Goal: Transaction & Acquisition: Download file/media

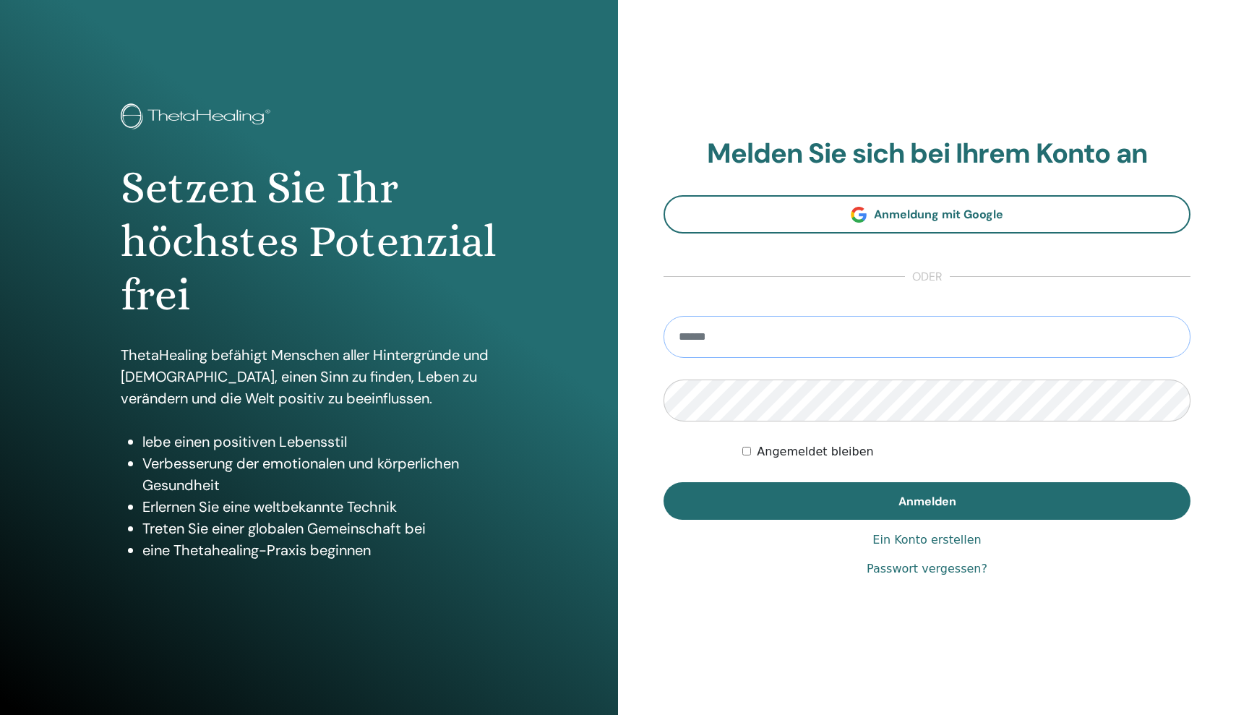
type input "**********"
click at [927, 500] on button "Anmelden" at bounding box center [927, 501] width 527 height 38
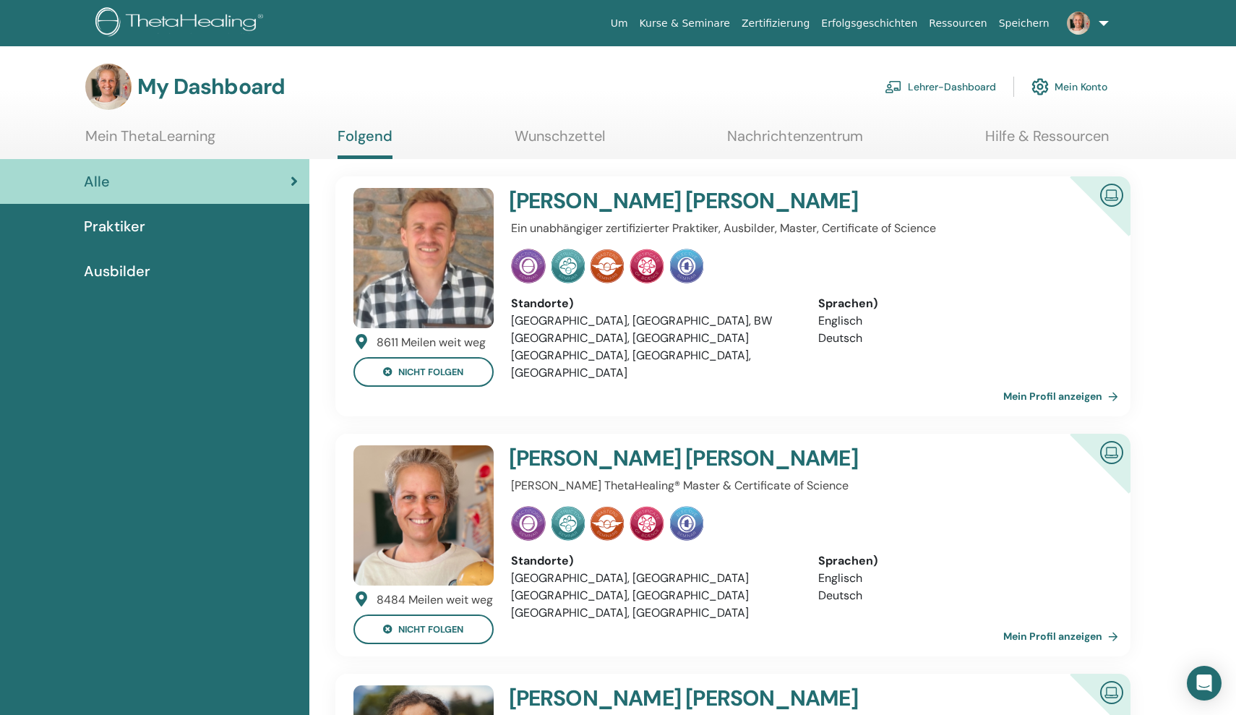
click at [470, 488] on img at bounding box center [423, 515] width 140 height 140
click at [233, 94] on h3 "My Dashboard" at bounding box center [210, 87] width 147 height 26
click at [184, 137] on link "Mein ThetaLearning" at bounding box center [150, 141] width 130 height 28
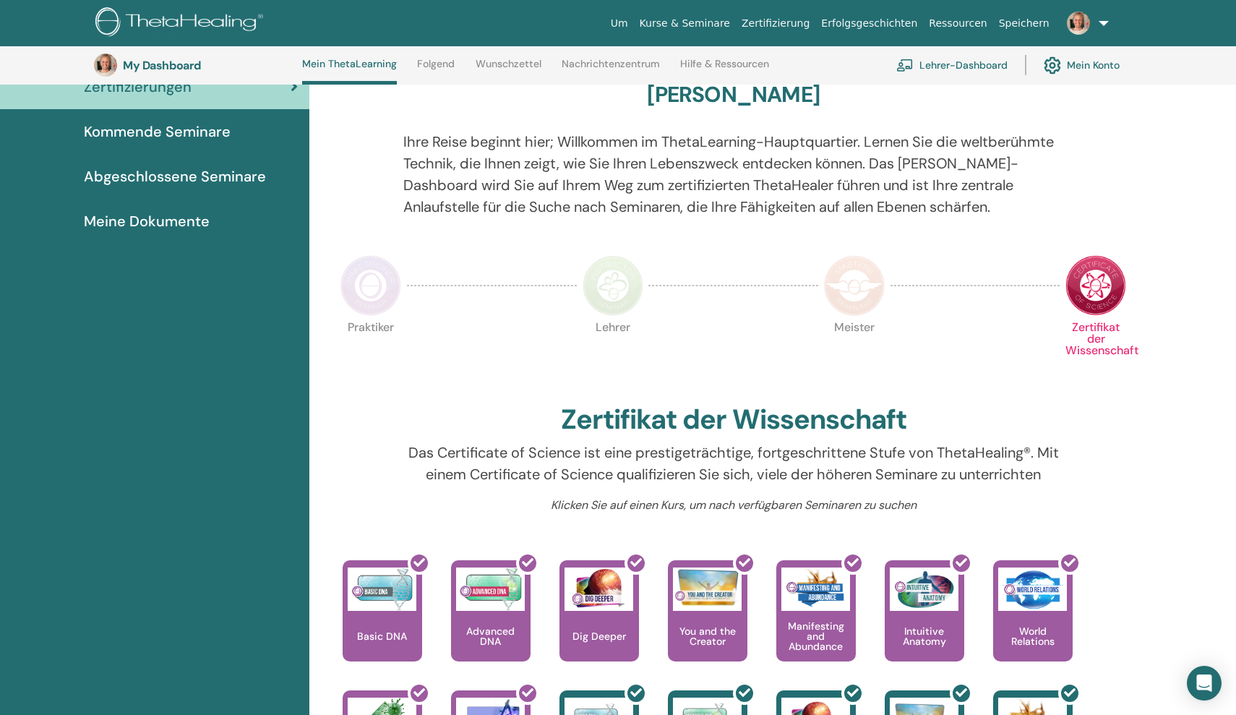
scroll to position [133, 0]
click at [391, 609] on div at bounding box center [391, 616] width 80 height 130
click at [201, 187] on span "Abgeschlossene Seminare" at bounding box center [175, 177] width 182 height 22
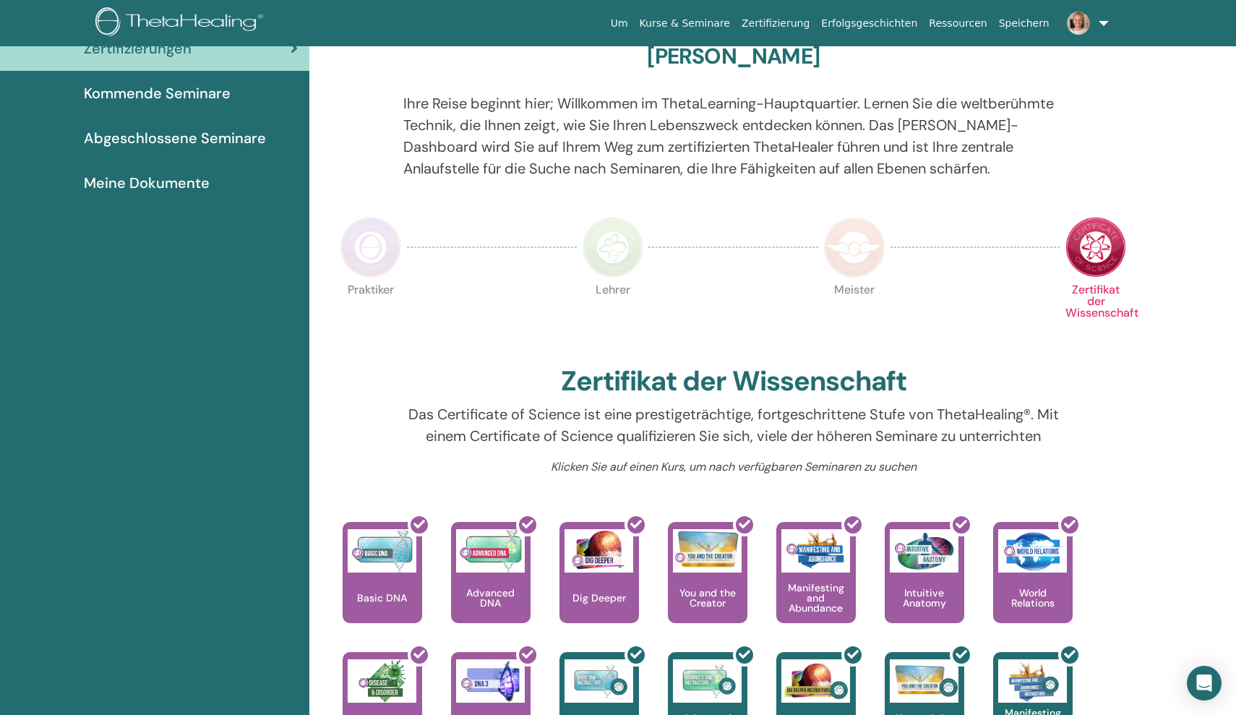
click at [191, 194] on span "Meine Dokumente" at bounding box center [147, 183] width 126 height 22
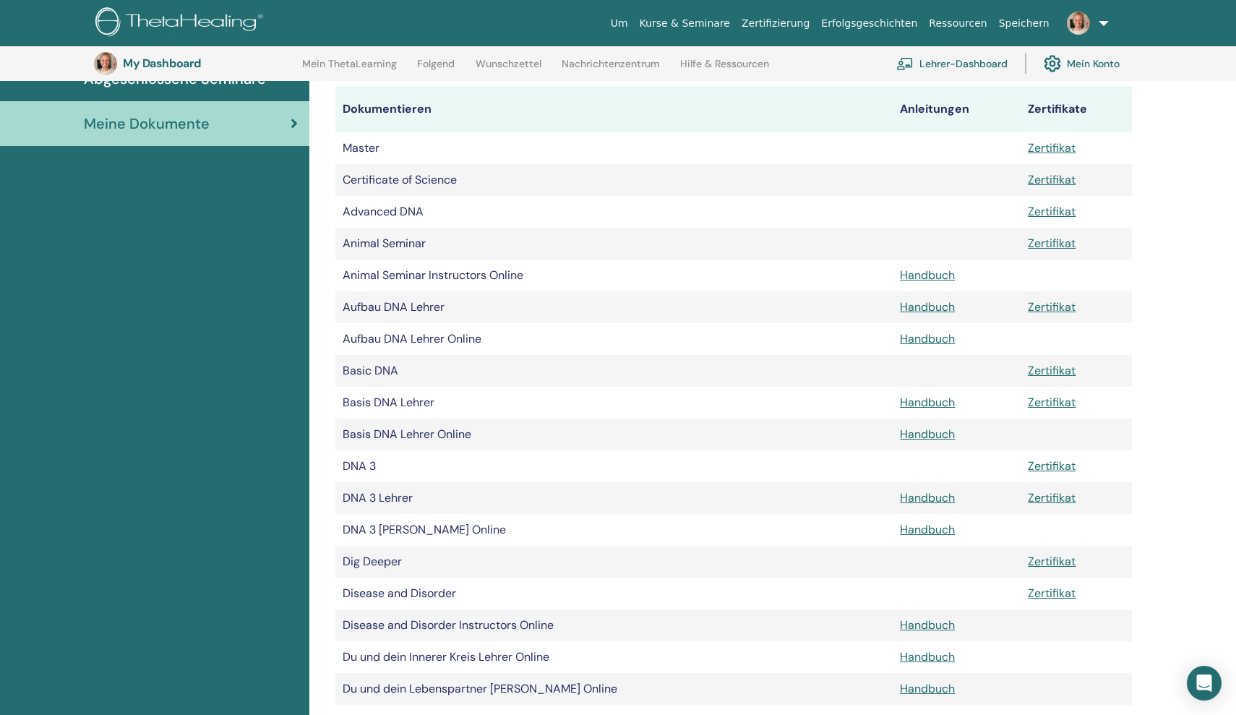
scroll to position [223, 0]
click at [447, 372] on td "Basic DNA" at bounding box center [614, 372] width 558 height 32
click at [1046, 369] on link "Zertifikat" at bounding box center [1052, 371] width 48 height 15
click at [1067, 371] on link "Zertifikat" at bounding box center [1052, 371] width 48 height 15
